Goal: Task Accomplishment & Management: Use online tool/utility

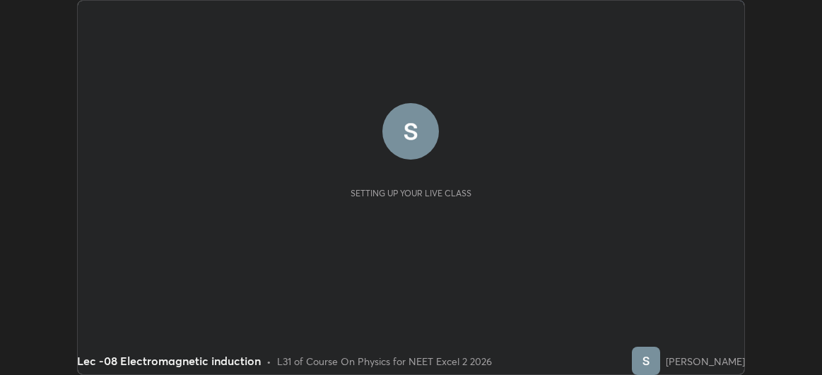
scroll to position [375, 822]
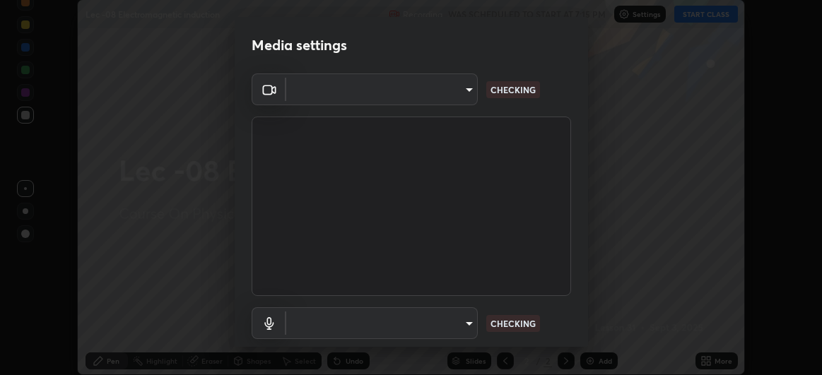
type input "df463704efc8c3d6d82446285d3d8ad2bc58552bb9147a11c789301828a3090f"
type input "ece8f8853de555797037c7b4c2fce5a63926e0fd70ab2893a4a5e1b323af3a7d"
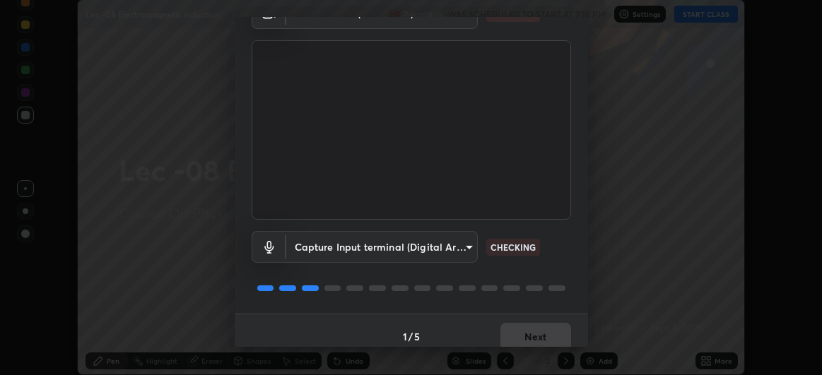
scroll to position [87, 0]
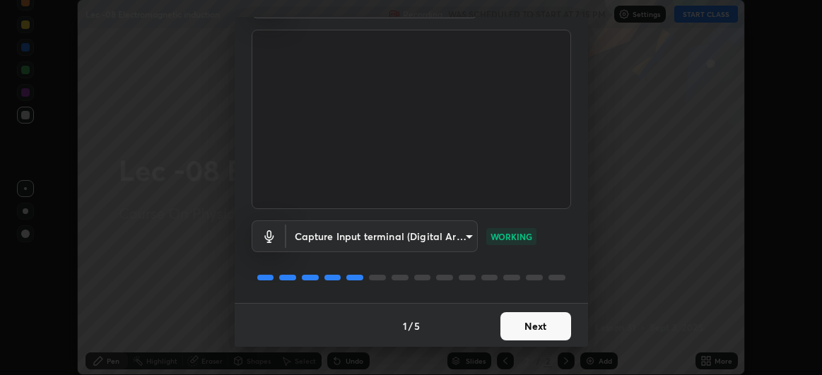
click at [522, 327] on button "Next" at bounding box center [535, 326] width 71 height 28
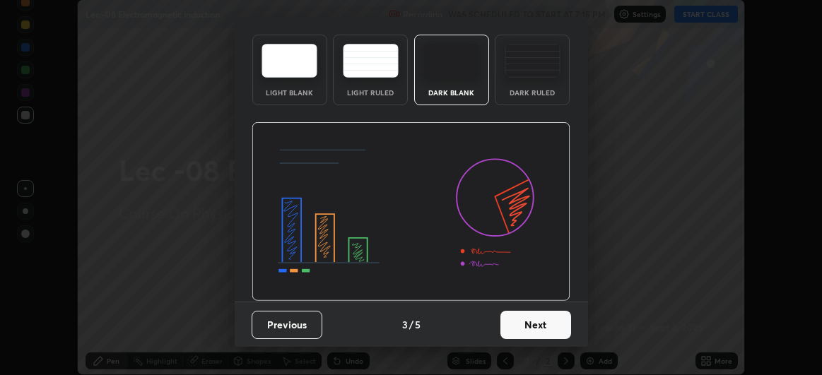
click at [520, 302] on img at bounding box center [411, 212] width 319 height 180
click at [518, 302] on img at bounding box center [411, 212] width 319 height 180
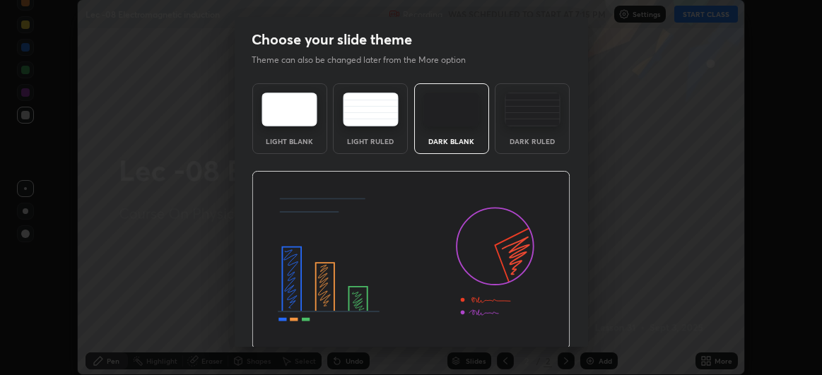
scroll to position [47, 0]
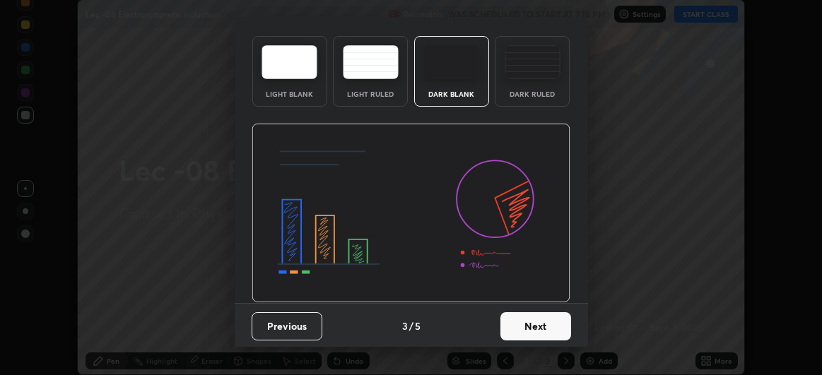
click at [528, 322] on button "Next" at bounding box center [535, 326] width 71 height 28
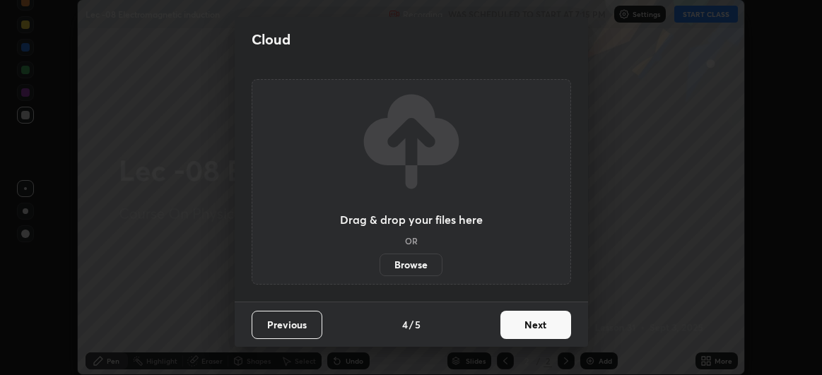
click at [523, 324] on button "Next" at bounding box center [535, 325] width 71 height 28
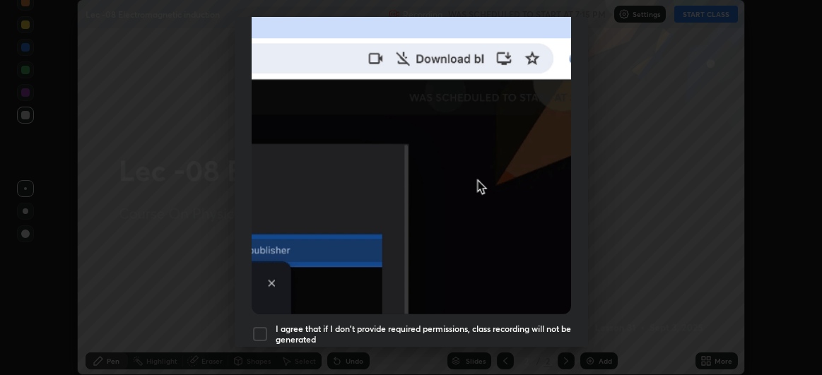
scroll to position [328, 0]
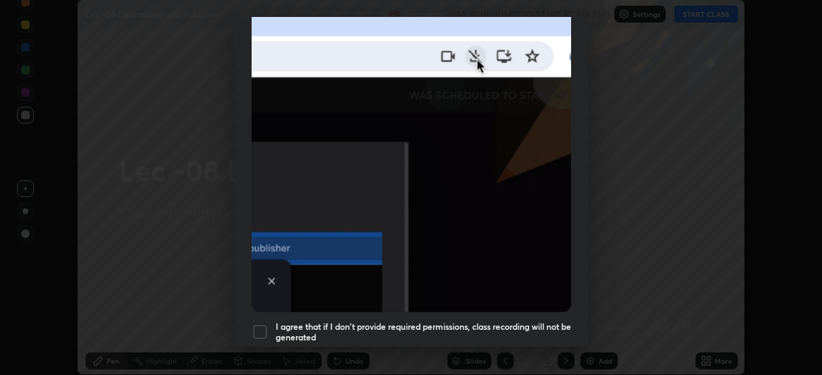
click at [261, 330] on div at bounding box center [260, 332] width 17 height 17
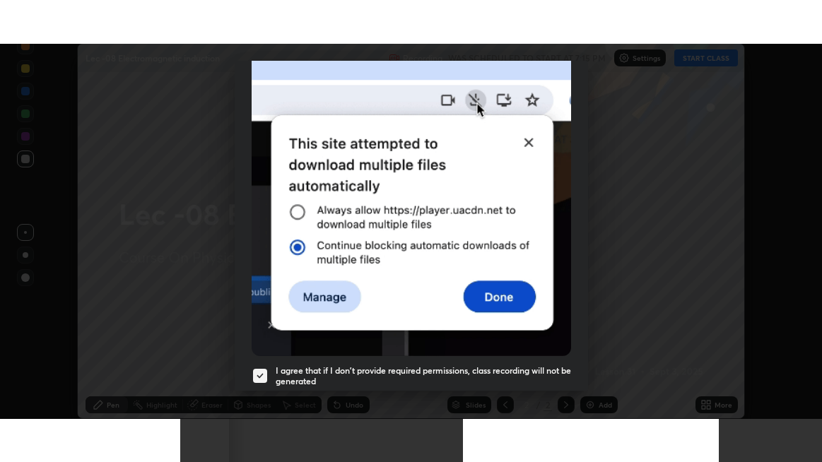
scroll to position [376, 0]
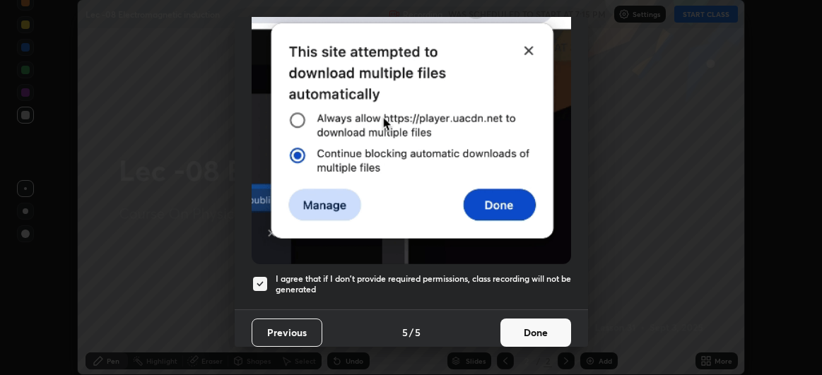
click at [529, 327] on button "Done" at bounding box center [535, 333] width 71 height 28
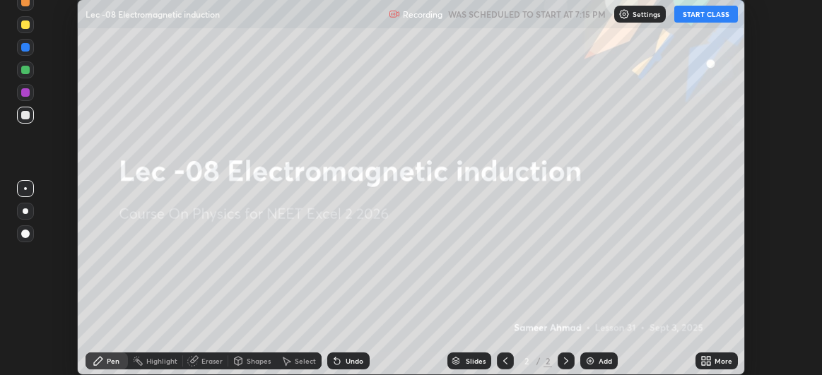
click at [696, 12] on button "START CLASS" at bounding box center [706, 14] width 64 height 17
click at [718, 363] on div "More" at bounding box center [724, 361] width 18 height 7
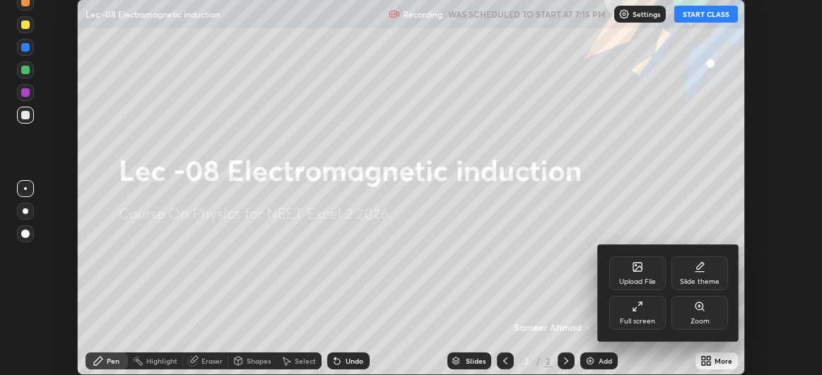
click at [631, 315] on div "Full screen" at bounding box center [637, 313] width 57 height 34
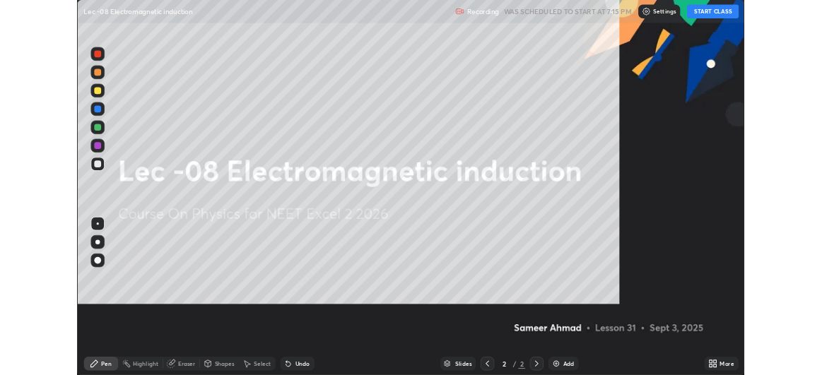
scroll to position [462, 822]
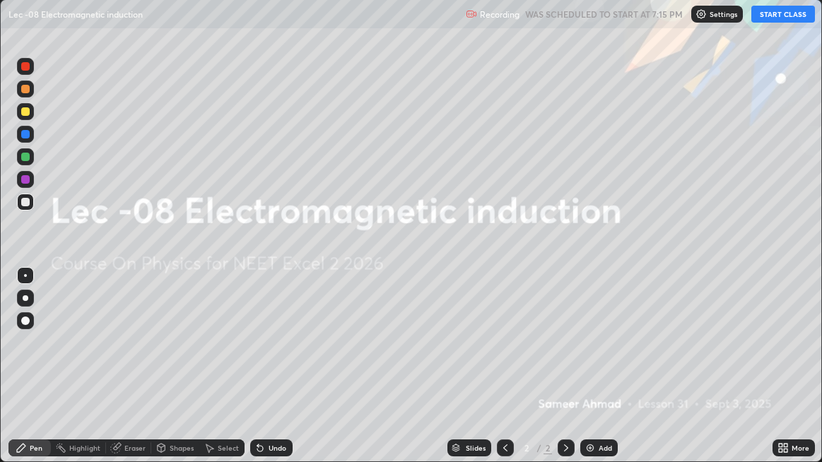
click at [599, 375] on div "Add" at bounding box center [605, 448] width 13 height 7
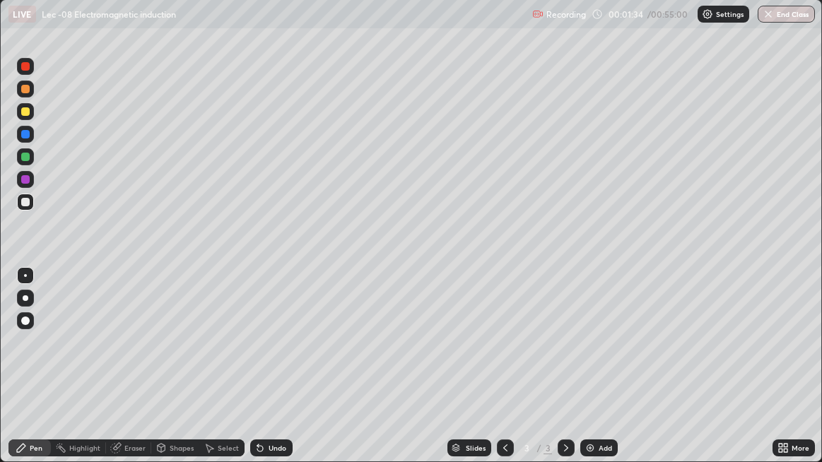
click at [601, 375] on div "Add" at bounding box center [605, 448] width 13 height 7
click at [597, 375] on div "Add" at bounding box center [598, 448] width 37 height 17
click at [596, 375] on div "Add" at bounding box center [598, 448] width 37 height 17
click at [607, 375] on div "Add" at bounding box center [605, 448] width 13 height 7
click at [602, 375] on div "Add" at bounding box center [605, 448] width 13 height 7
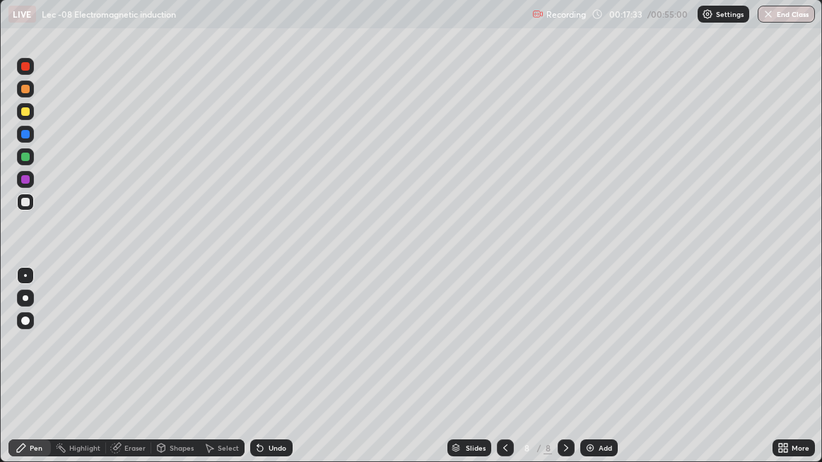
click at [126, 375] on div "Eraser" at bounding box center [134, 448] width 21 height 7
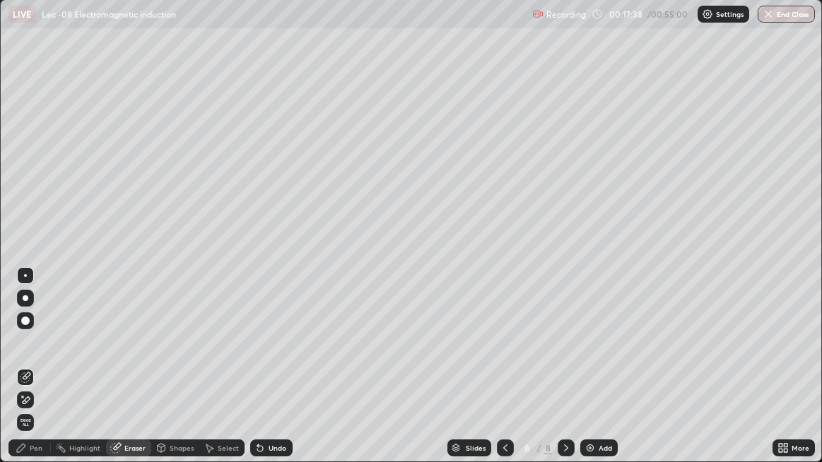
click at [35, 375] on div "Pen" at bounding box center [36, 448] width 13 height 7
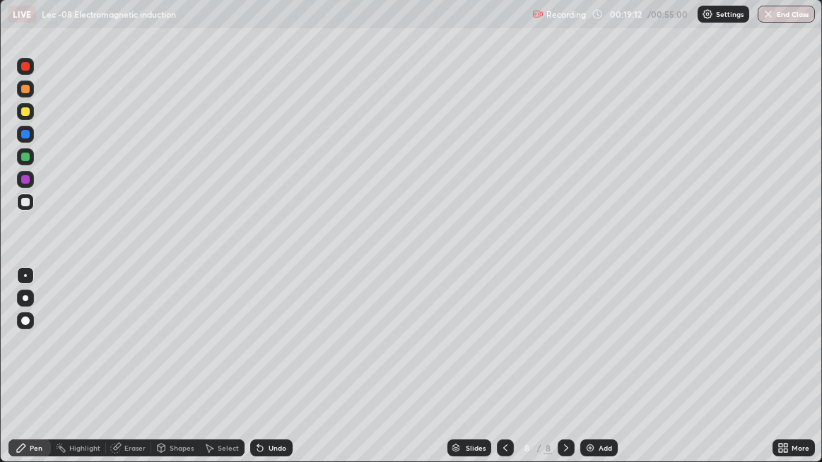
click at [607, 375] on div "Add" at bounding box center [605, 448] width 13 height 7
click at [504, 375] on icon at bounding box center [505, 448] width 11 height 11
click at [566, 375] on div at bounding box center [566, 448] width 17 height 17
click at [563, 375] on icon at bounding box center [566, 448] width 11 height 11
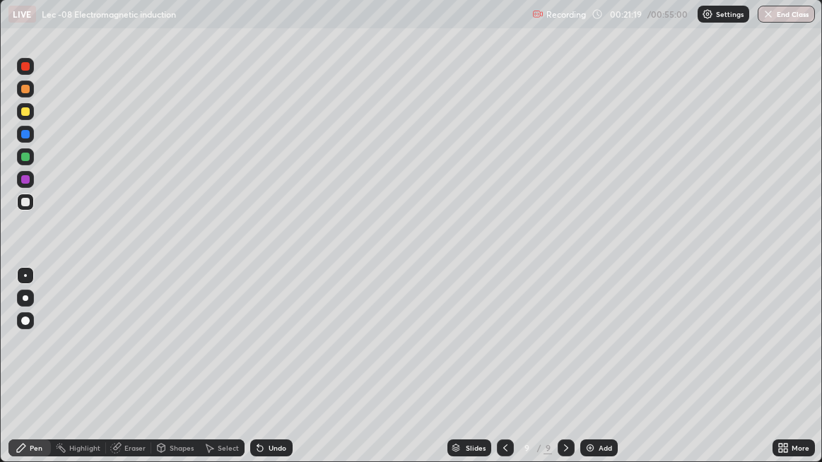
click at [503, 375] on icon at bounding box center [505, 448] width 4 height 7
click at [565, 375] on icon at bounding box center [566, 448] width 11 height 11
click at [600, 375] on div "Add" at bounding box center [605, 448] width 13 height 7
click at [25, 204] on div at bounding box center [25, 202] width 8 height 8
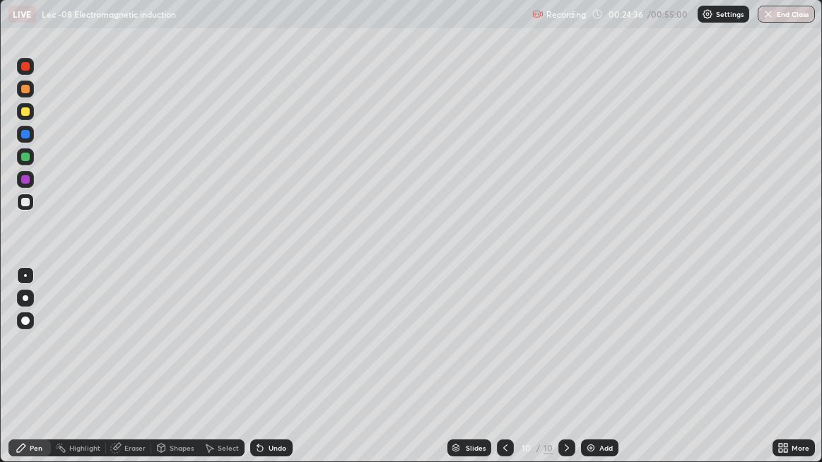
click at [223, 375] on div "Select" at bounding box center [228, 448] width 21 height 7
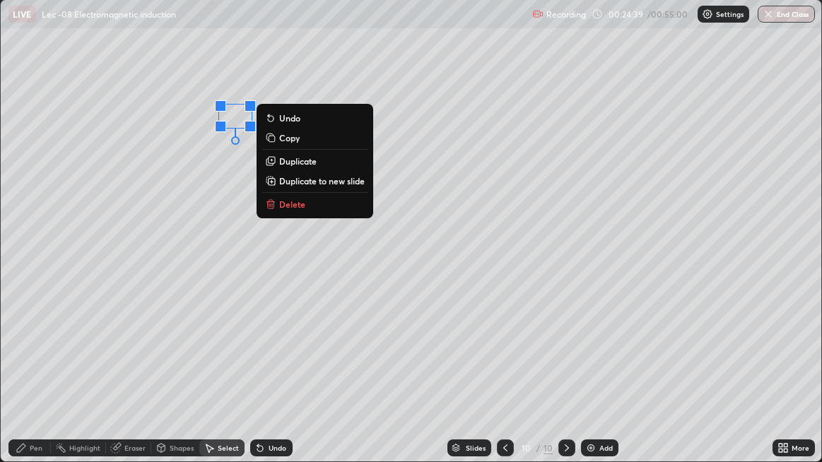
click at [25, 375] on icon at bounding box center [21, 448] width 11 height 11
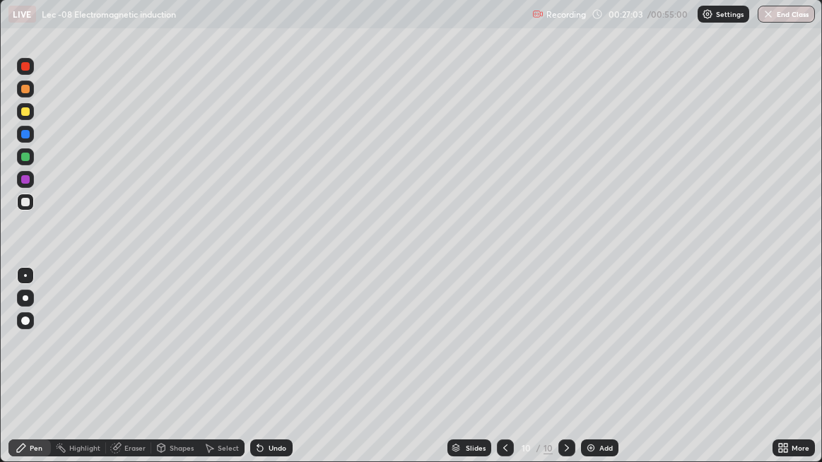
click at [500, 375] on icon at bounding box center [505, 448] width 11 height 11
click at [511, 375] on div at bounding box center [505, 448] width 17 height 17
click at [566, 375] on icon at bounding box center [566, 448] width 11 height 11
click at [565, 375] on icon at bounding box center [567, 448] width 4 height 7
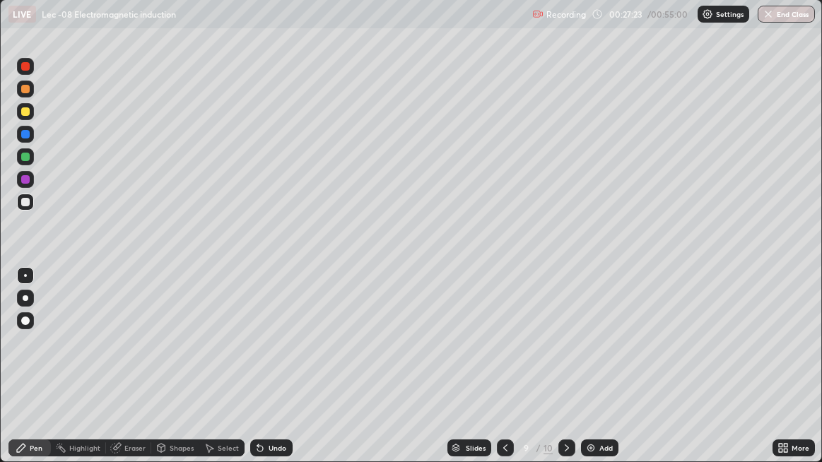
click at [565, 375] on icon at bounding box center [566, 448] width 11 height 11
click at [605, 375] on div "Add" at bounding box center [605, 448] width 13 height 7
click at [259, 375] on icon at bounding box center [260, 449] width 6 height 6
click at [264, 375] on icon at bounding box center [259, 448] width 11 height 11
click at [132, 375] on div "Eraser" at bounding box center [134, 448] width 21 height 7
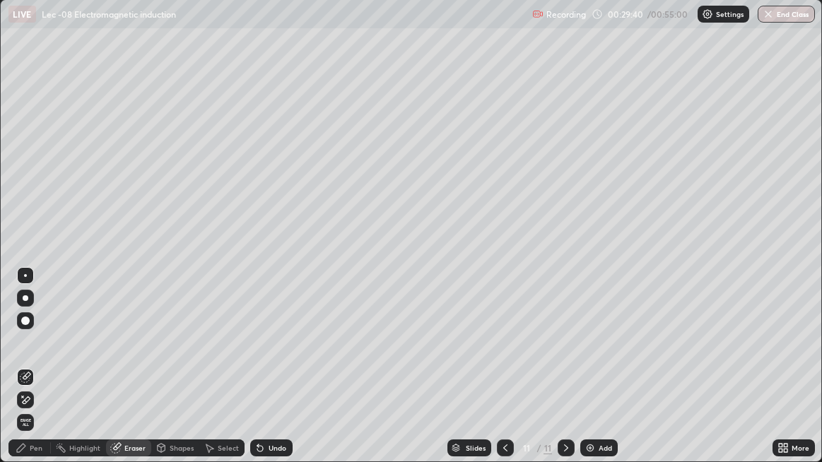
click at [35, 375] on div "Pen" at bounding box center [36, 448] width 13 height 7
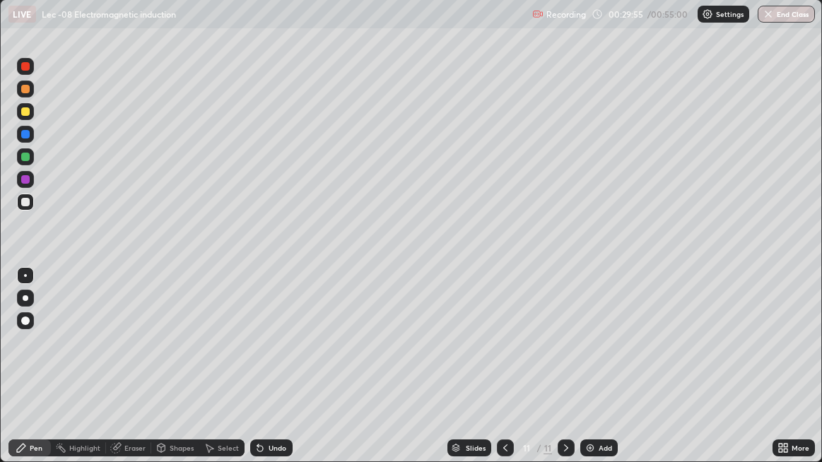
click at [131, 375] on div "Eraser" at bounding box center [134, 448] width 21 height 7
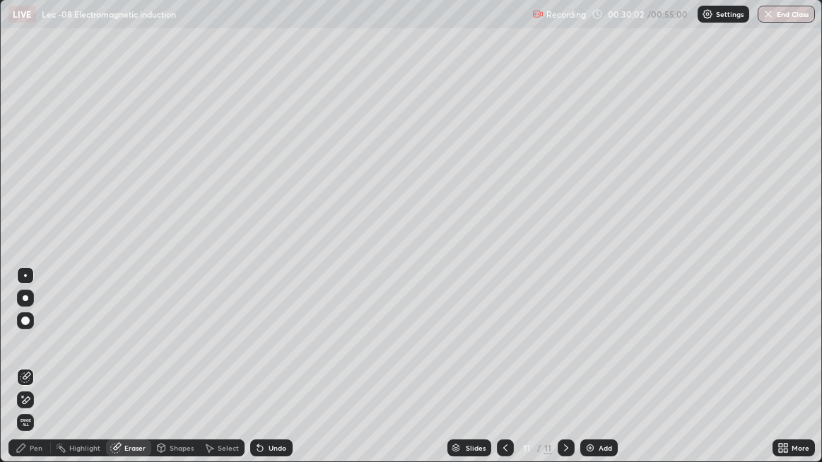
click at [28, 375] on div "Pen" at bounding box center [29, 448] width 42 height 17
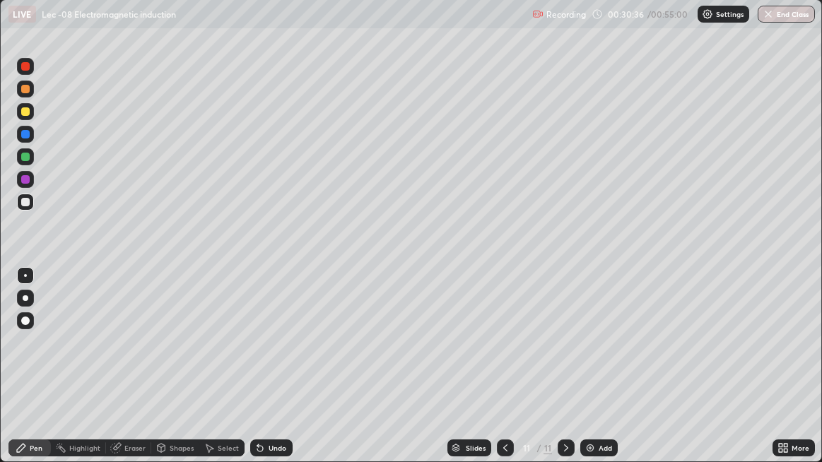
click at [599, 375] on div "Add" at bounding box center [605, 448] width 13 height 7
click at [279, 375] on div "Undo" at bounding box center [271, 448] width 42 height 17
click at [440, 375] on div "Slides 13 / 13 Add" at bounding box center [533, 448] width 481 height 28
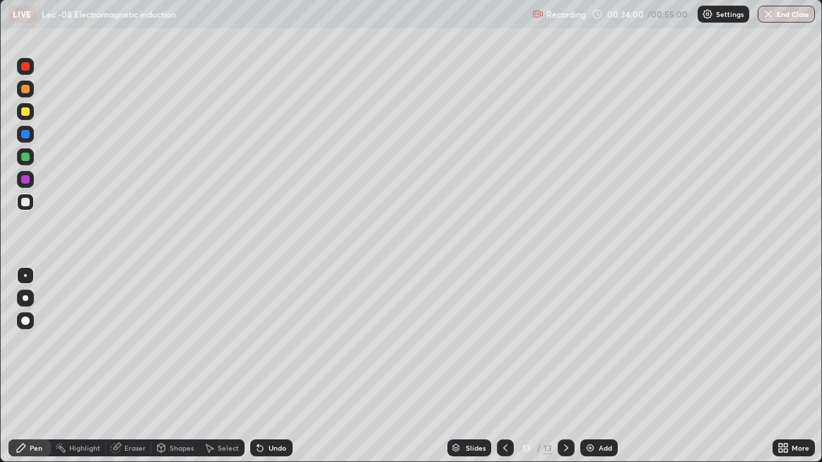
click at [441, 375] on div "Slides 13 / 13 Add" at bounding box center [533, 448] width 481 height 28
click at [597, 375] on div "Add" at bounding box center [598, 448] width 37 height 17
click at [596, 375] on div "Add" at bounding box center [598, 448] width 37 height 17
click at [599, 375] on div "Add" at bounding box center [605, 448] width 13 height 7
click at [267, 375] on div "Undo" at bounding box center [271, 448] width 42 height 17
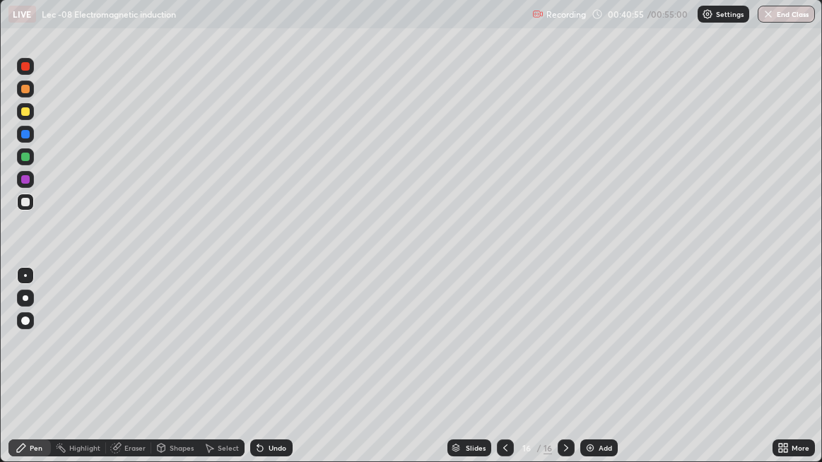
click at [270, 375] on div "Undo" at bounding box center [278, 448] width 18 height 7
click at [270, 375] on div "Undo" at bounding box center [271, 448] width 42 height 17
click at [504, 375] on icon at bounding box center [505, 448] width 11 height 11
click at [503, 375] on icon at bounding box center [505, 448] width 11 height 11
click at [497, 375] on div at bounding box center [505, 448] width 17 height 17
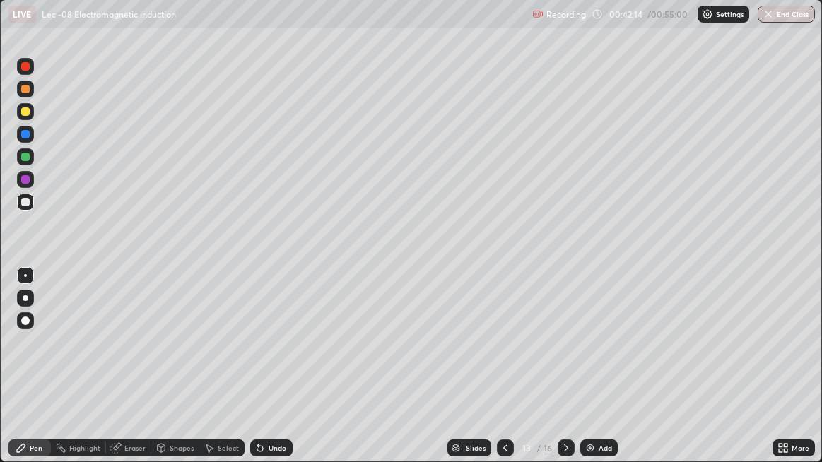
click at [498, 375] on div at bounding box center [505, 448] width 17 height 17
click at [565, 375] on div at bounding box center [566, 448] width 17 height 17
click at [565, 375] on icon at bounding box center [566, 448] width 11 height 11
click at [561, 375] on icon at bounding box center [566, 448] width 11 height 11
click at [565, 375] on icon at bounding box center [566, 448] width 11 height 11
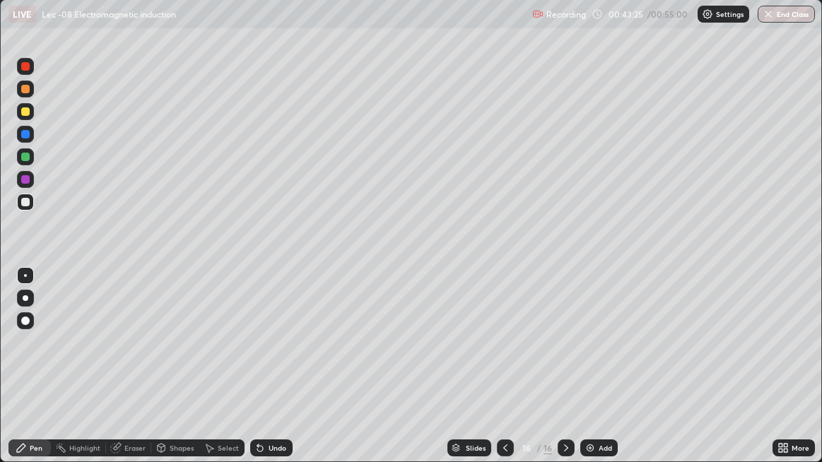
click at [564, 375] on icon at bounding box center [566, 448] width 4 height 7
click at [503, 375] on icon at bounding box center [505, 448] width 4 height 7
click at [504, 375] on icon at bounding box center [505, 448] width 4 height 7
click at [269, 375] on div "Undo" at bounding box center [278, 448] width 18 height 7
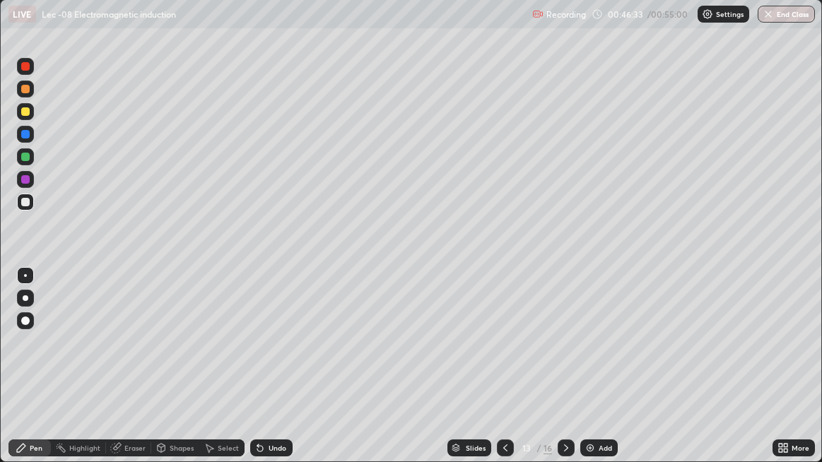
click at [274, 375] on div "Undo" at bounding box center [271, 448] width 42 height 17
click at [273, 375] on div "Undo" at bounding box center [278, 448] width 18 height 7
click at [270, 375] on div "Undo" at bounding box center [278, 448] width 18 height 7
click at [269, 375] on div "Undo" at bounding box center [271, 448] width 42 height 17
click at [265, 375] on div "Undo" at bounding box center [271, 448] width 42 height 17
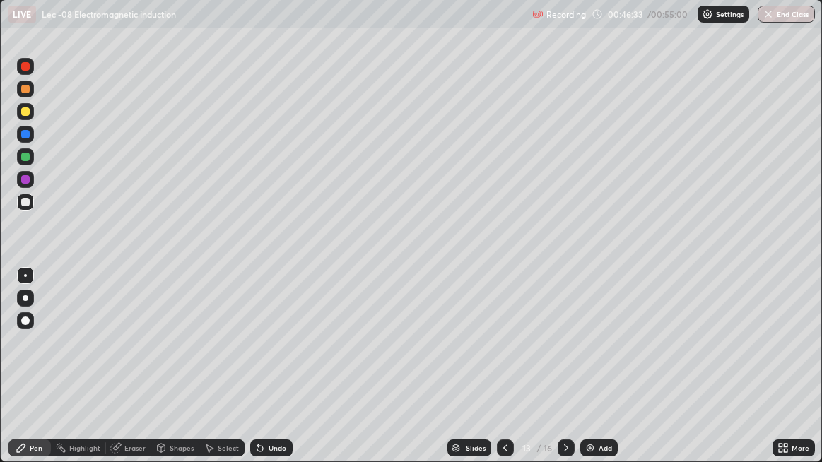
click at [264, 375] on div "Undo" at bounding box center [271, 448] width 42 height 17
click at [265, 375] on div "Undo" at bounding box center [271, 448] width 42 height 17
click at [264, 375] on icon at bounding box center [259, 448] width 11 height 11
click at [264, 375] on div "Undo" at bounding box center [271, 448] width 42 height 17
click at [266, 375] on div "Undo" at bounding box center [271, 448] width 42 height 17
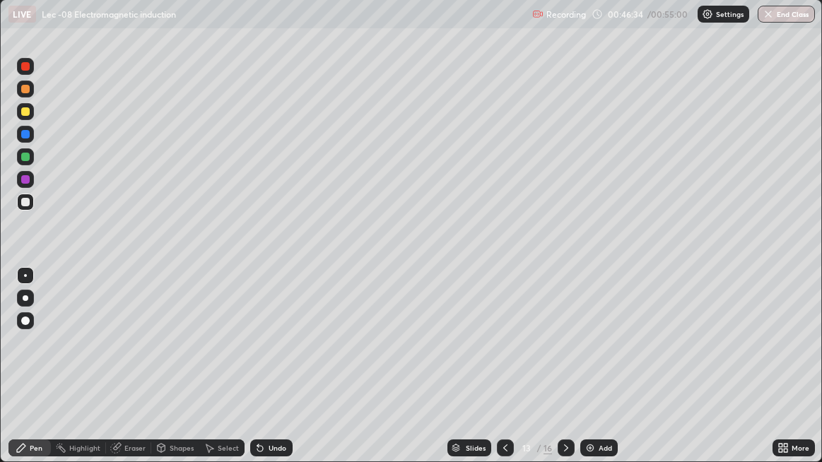
click at [267, 375] on div "Undo" at bounding box center [271, 448] width 42 height 17
click at [266, 375] on div "Undo" at bounding box center [271, 448] width 42 height 17
click at [269, 375] on div "Undo" at bounding box center [278, 448] width 18 height 7
click at [266, 375] on div "Undo" at bounding box center [271, 448] width 42 height 17
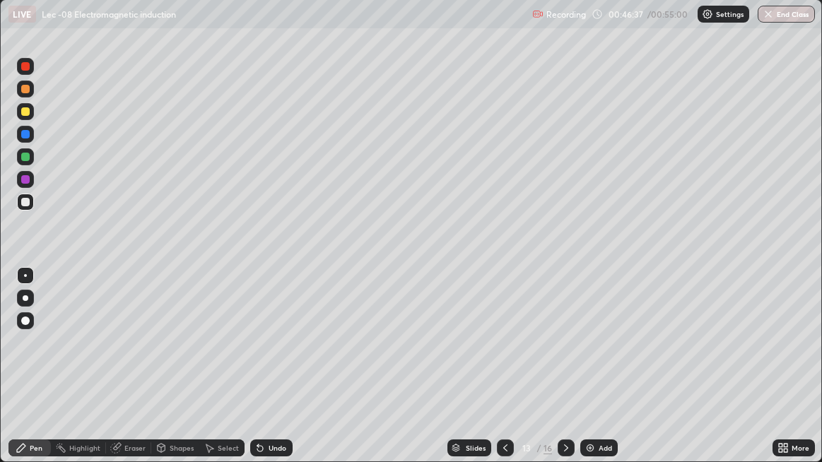
click at [558, 375] on div at bounding box center [566, 448] width 17 height 17
click at [565, 375] on icon at bounding box center [566, 448] width 11 height 11
click at [564, 375] on icon at bounding box center [566, 448] width 11 height 11
click at [566, 375] on icon at bounding box center [566, 448] width 4 height 7
click at [567, 375] on icon at bounding box center [566, 448] width 11 height 11
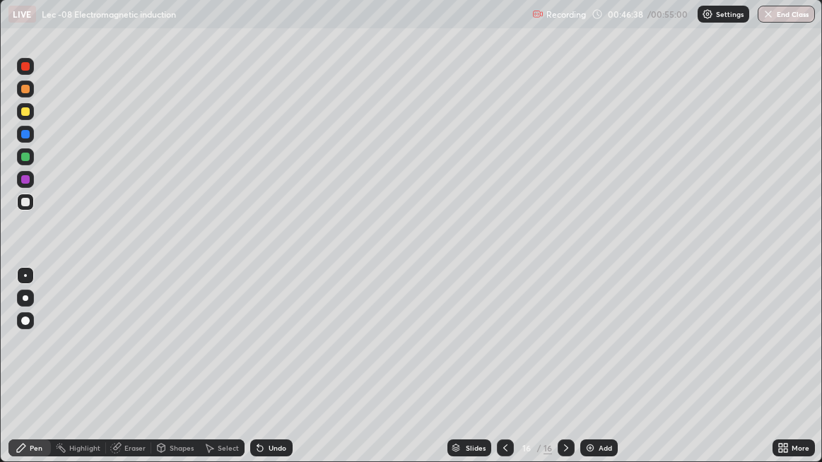
click at [565, 375] on icon at bounding box center [566, 448] width 11 height 11
click at [599, 375] on div "Add" at bounding box center [605, 448] width 13 height 7
click at [606, 375] on div "Add" at bounding box center [605, 448] width 13 height 7
click at [504, 375] on icon at bounding box center [505, 448] width 11 height 11
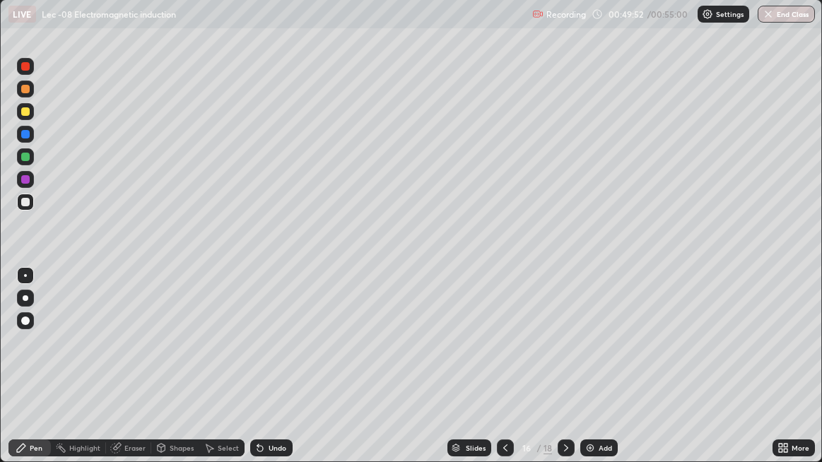
click at [504, 375] on icon at bounding box center [505, 448] width 11 height 11
click at [497, 375] on div at bounding box center [505, 448] width 17 height 17
click at [498, 375] on div at bounding box center [505, 448] width 17 height 17
click at [500, 375] on icon at bounding box center [505, 448] width 11 height 11
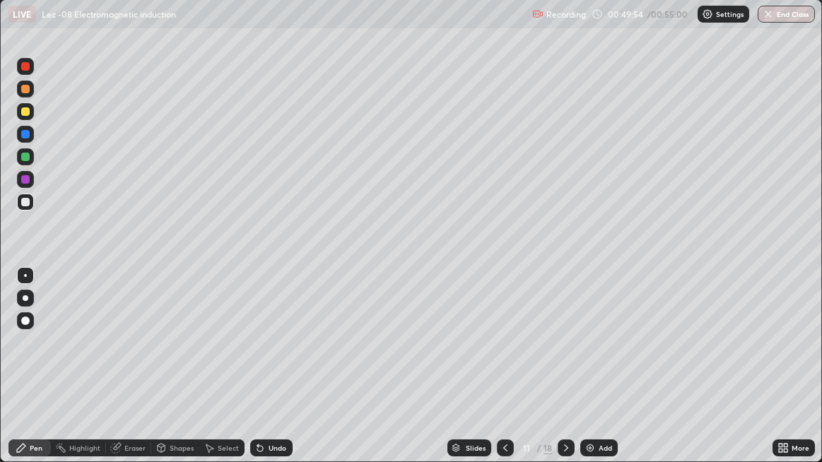
click at [504, 375] on icon at bounding box center [505, 448] width 11 height 11
click at [498, 375] on div at bounding box center [505, 448] width 17 height 17
click at [500, 375] on icon at bounding box center [505, 448] width 11 height 11
click at [274, 375] on div "Undo" at bounding box center [271, 448] width 42 height 17
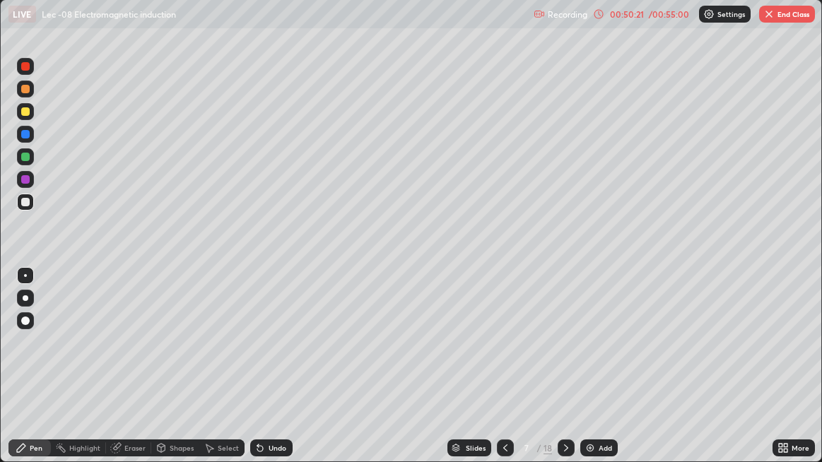
click at [271, 375] on div "Undo" at bounding box center [278, 448] width 18 height 7
click at [270, 375] on div "Undo" at bounding box center [278, 448] width 18 height 7
click at [565, 375] on icon at bounding box center [566, 448] width 11 height 11
click at [563, 375] on icon at bounding box center [566, 448] width 11 height 11
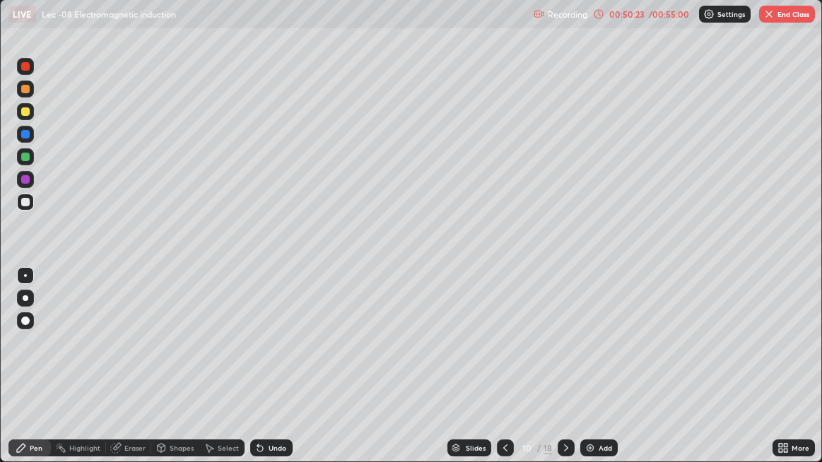
click at [566, 375] on icon at bounding box center [566, 448] width 4 height 7
click at [566, 375] on icon at bounding box center [566, 448] width 11 height 11
click at [564, 375] on icon at bounding box center [566, 448] width 11 height 11
click at [566, 375] on icon at bounding box center [566, 448] width 4 height 7
click at [566, 375] on icon at bounding box center [566, 448] width 11 height 11
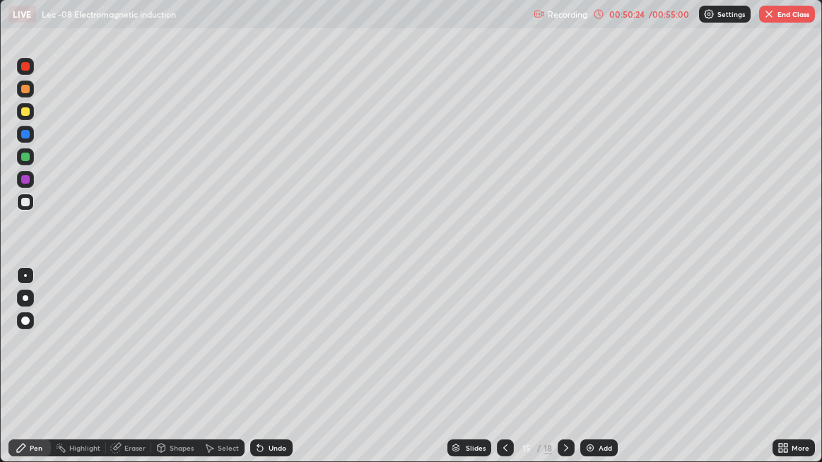
click at [565, 375] on icon at bounding box center [566, 448] width 11 height 11
click at [567, 375] on icon at bounding box center [566, 448] width 11 height 11
click at [565, 375] on icon at bounding box center [566, 448] width 11 height 11
click at [504, 375] on icon at bounding box center [505, 448] width 4 height 7
click at [504, 375] on icon at bounding box center [505, 448] width 11 height 11
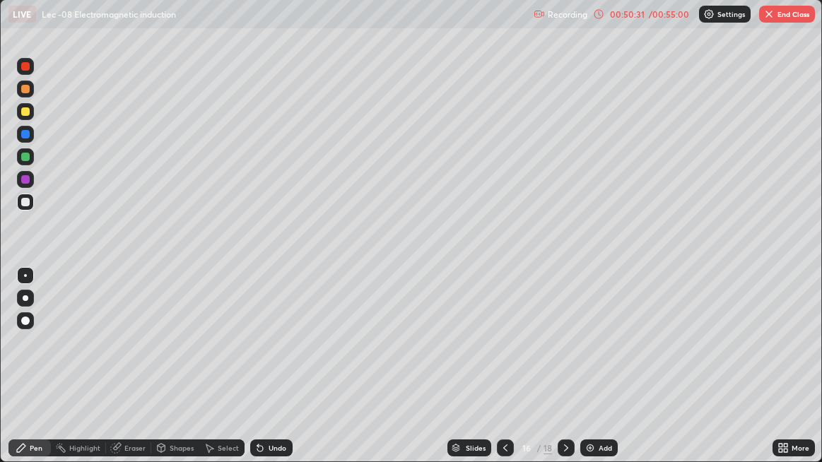
click at [567, 375] on icon at bounding box center [566, 448] width 4 height 7
click at [565, 375] on icon at bounding box center [566, 448] width 11 height 11
click at [267, 375] on div "Undo" at bounding box center [271, 448] width 42 height 17
click at [563, 375] on icon at bounding box center [566, 448] width 11 height 11
click at [600, 375] on div "Slides 18 / 18 Add" at bounding box center [533, 448] width 481 height 28
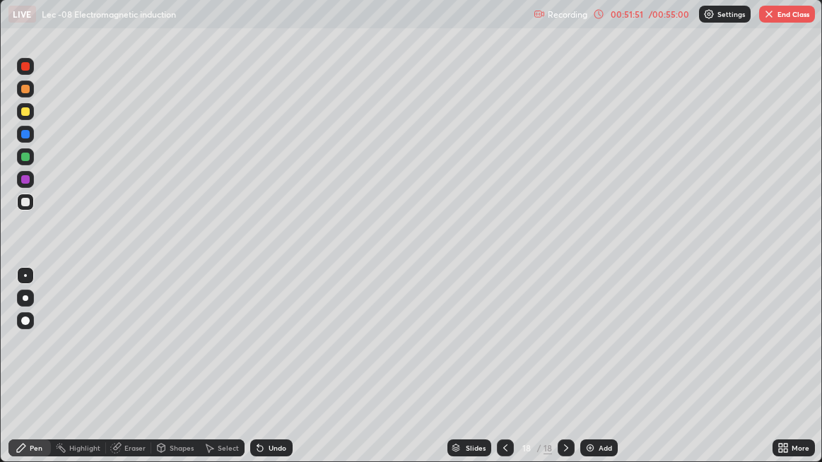
click at [594, 375] on img at bounding box center [590, 448] width 11 height 11
click at [269, 375] on div "Undo" at bounding box center [278, 448] width 18 height 7
click at [262, 375] on icon at bounding box center [259, 448] width 11 height 11
click at [783, 17] on button "End Class" at bounding box center [787, 14] width 56 height 17
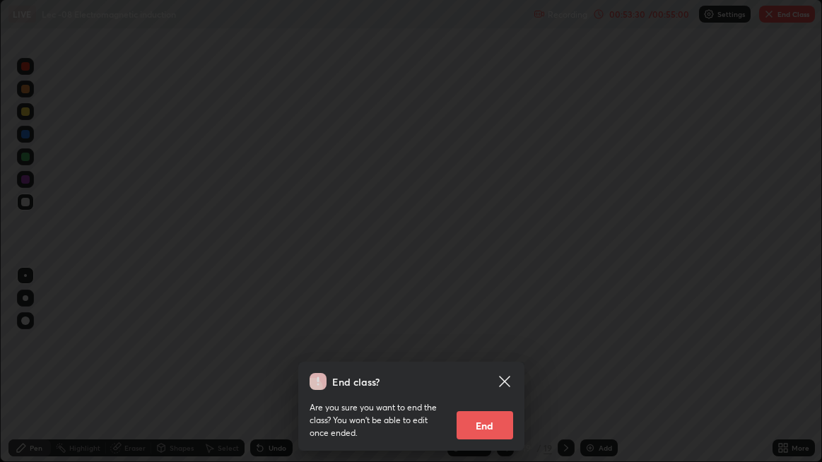
click at [500, 375] on button "End" at bounding box center [485, 425] width 57 height 28
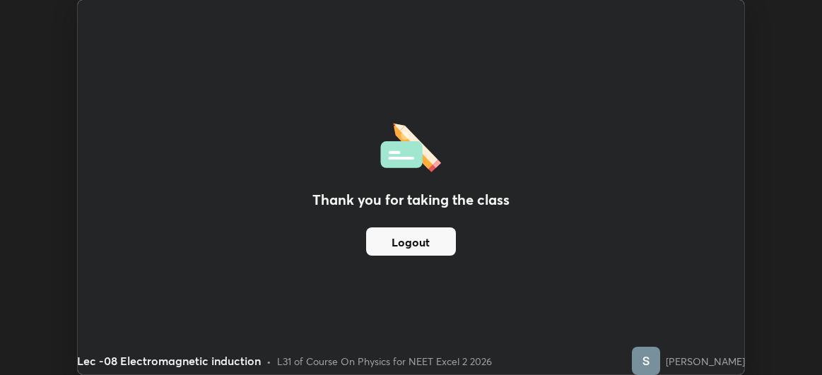
scroll to position [70315, 69868]
